Goal: Register for event/course

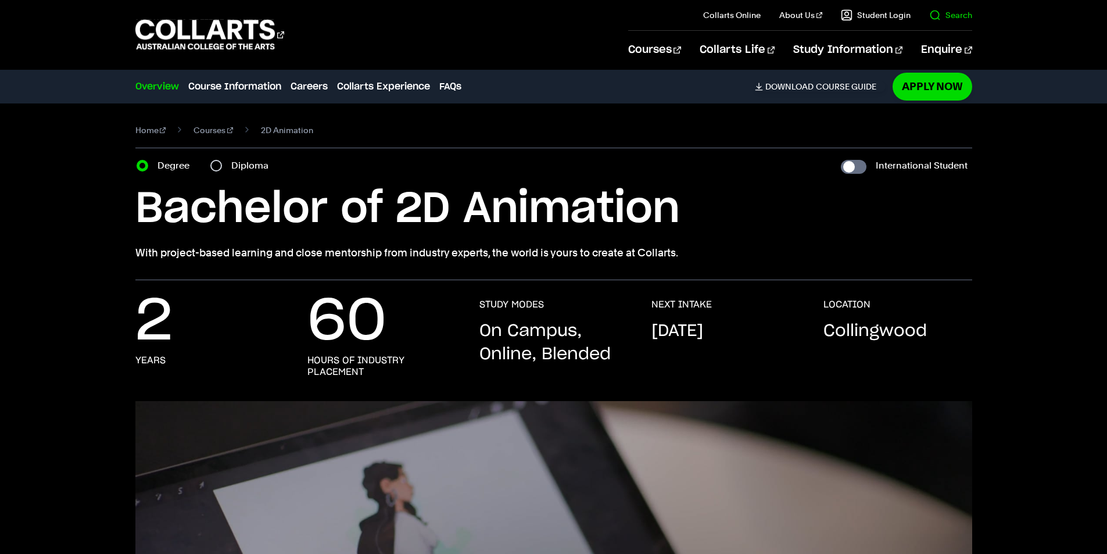
click at [943, 12] on link "Search" at bounding box center [950, 15] width 43 height 12
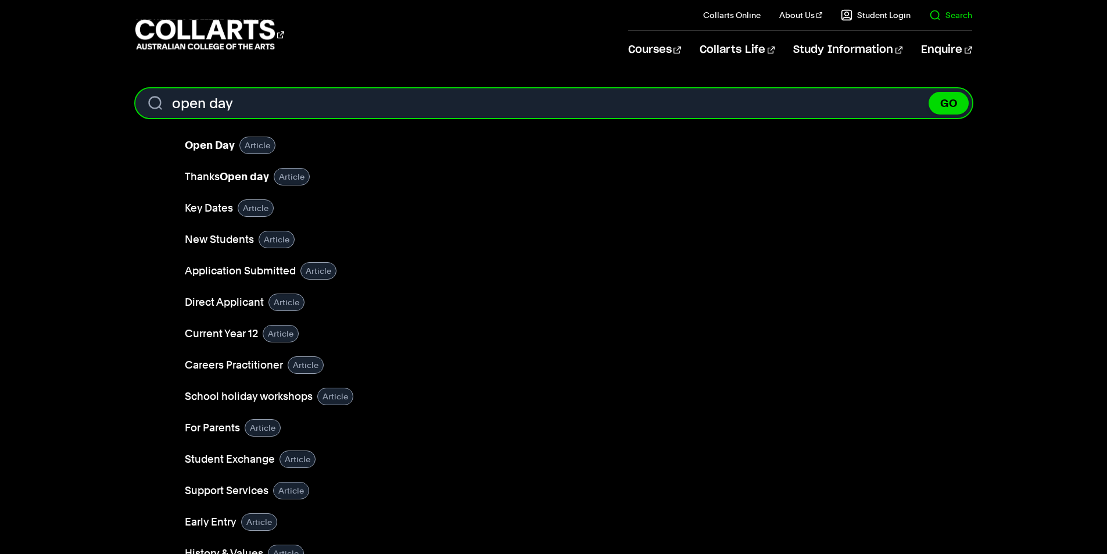
type input "open day"
click at [929, 92] on button "GO" at bounding box center [949, 103] width 40 height 23
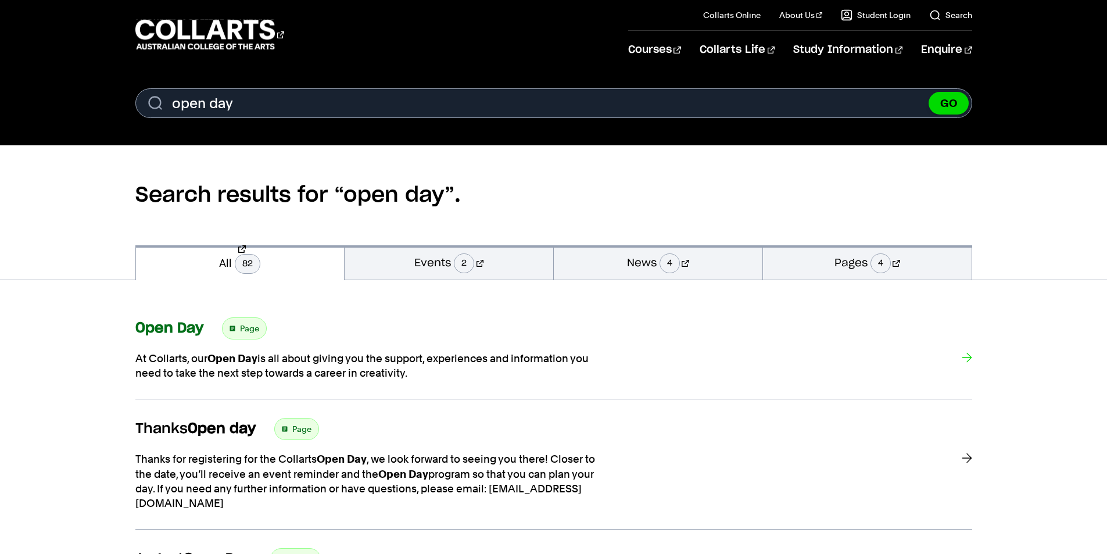
click at [167, 324] on strong "Open Day" at bounding box center [169, 328] width 68 height 14
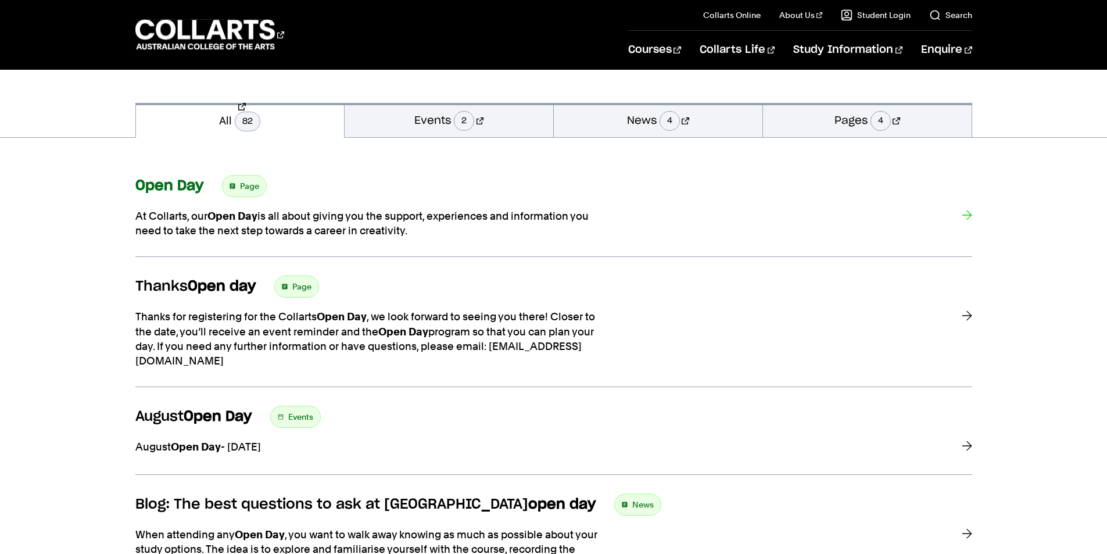
scroll to position [174, 0]
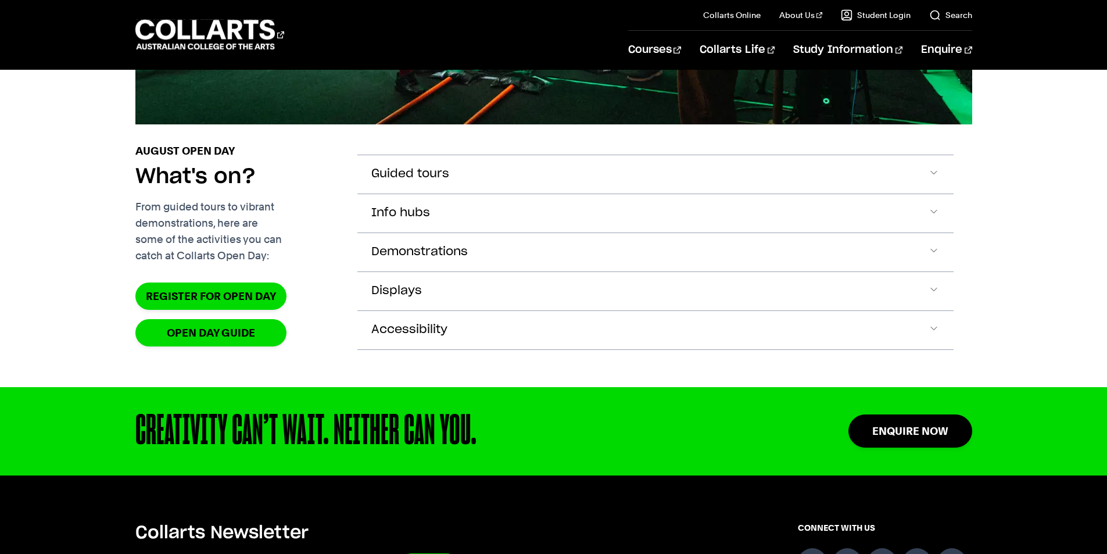
scroll to position [1395, 0]
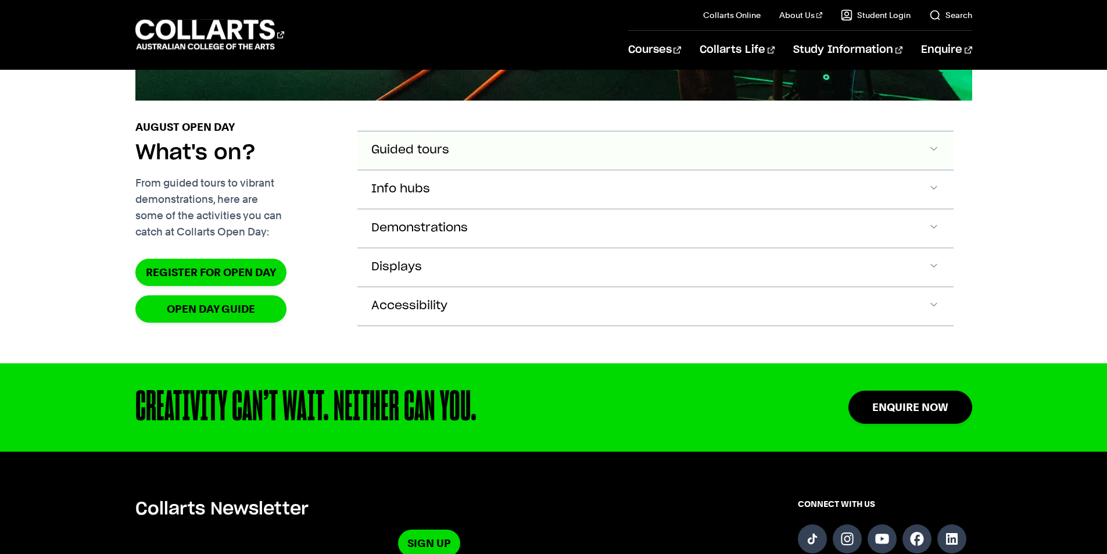
click at [932, 158] on span "Accordion Section" at bounding box center [934, 150] width 12 height 15
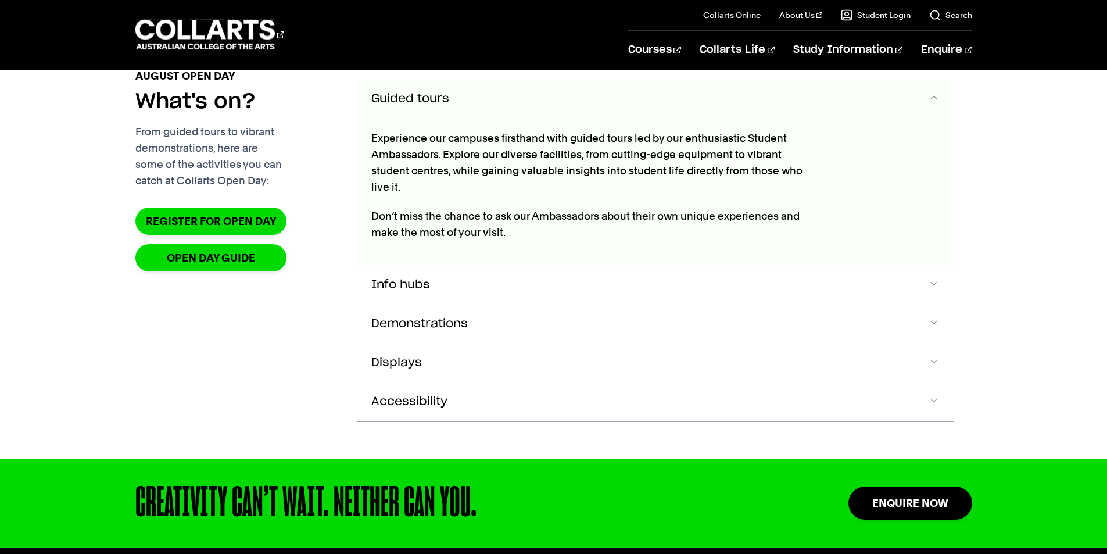
scroll to position [1466, 0]
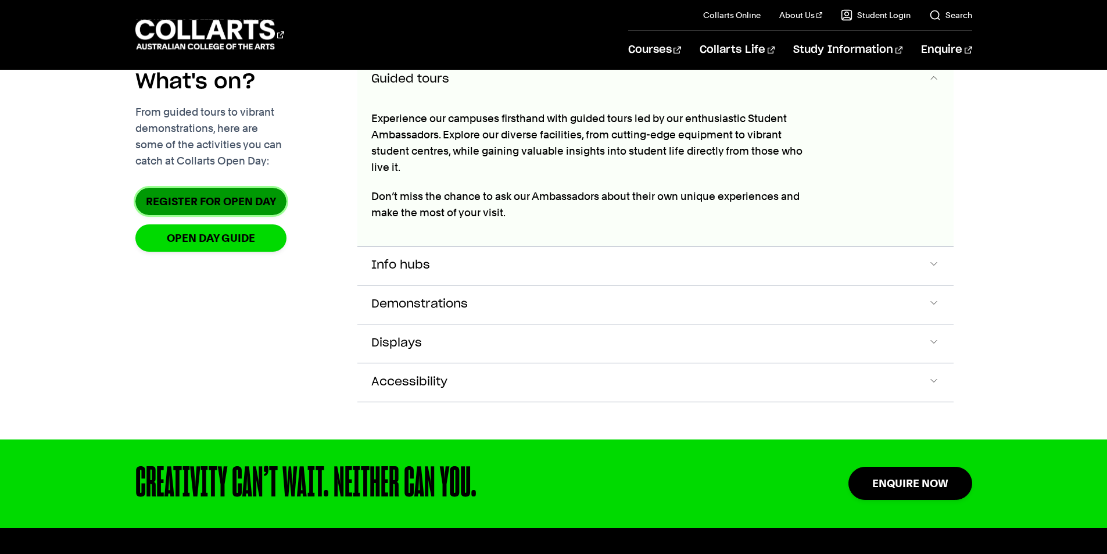
click at [227, 215] on link "Register for Open Day" at bounding box center [210, 201] width 151 height 27
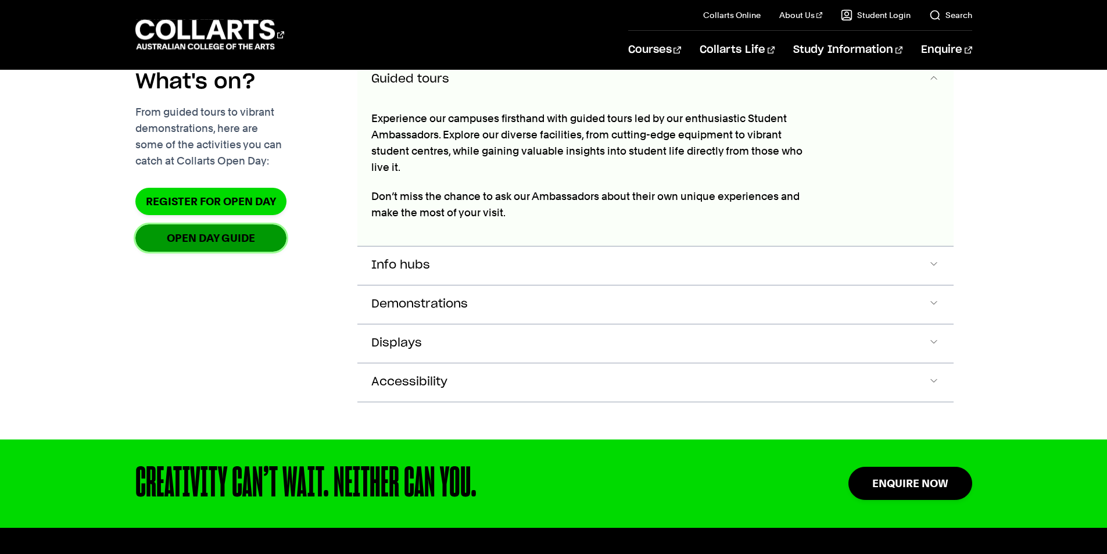
click at [219, 252] on link "OPEN DAY GUIDE" at bounding box center [210, 237] width 151 height 27
